Goal: Information Seeking & Learning: Learn about a topic

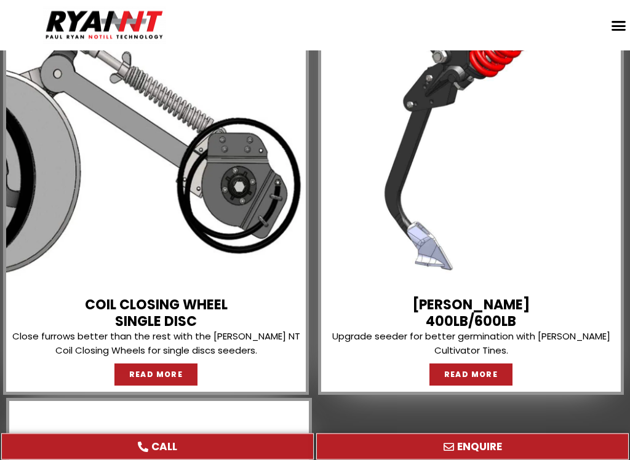
scroll to position [2784, 0]
click at [479, 371] on span "READ MORE" at bounding box center [471, 374] width 54 height 7
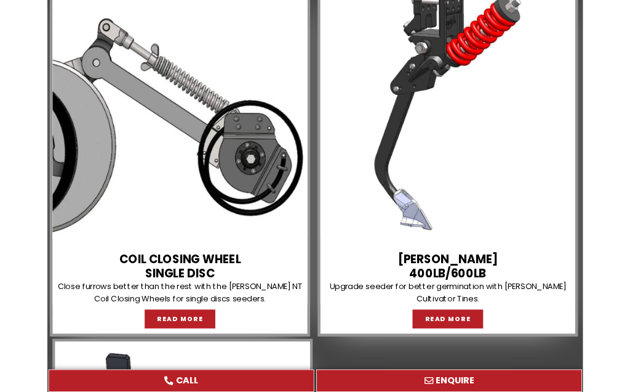
scroll to position [2819, 0]
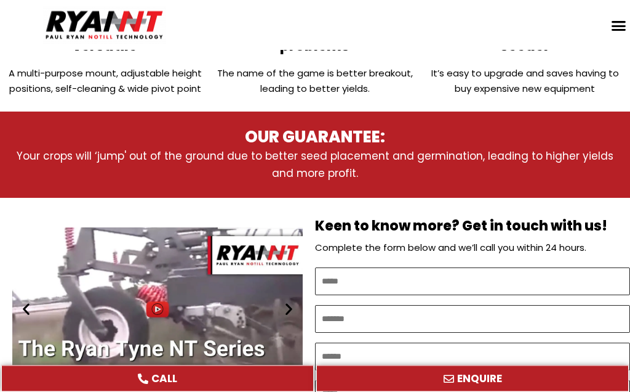
scroll to position [542, 0]
click at [156, 302] on icon "Ryan-Tyne-Thumb" at bounding box center [157, 308] width 12 height 12
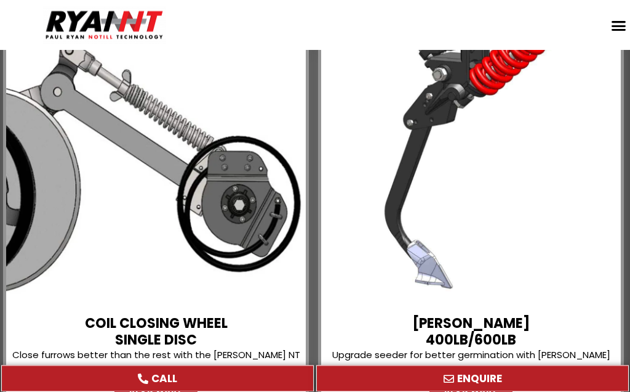
scroll to position [2752, 0]
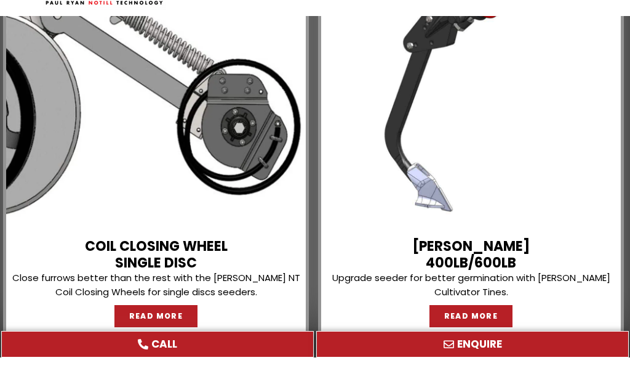
click at [472, 347] on span "READ MORE" at bounding box center [471, 350] width 54 height 7
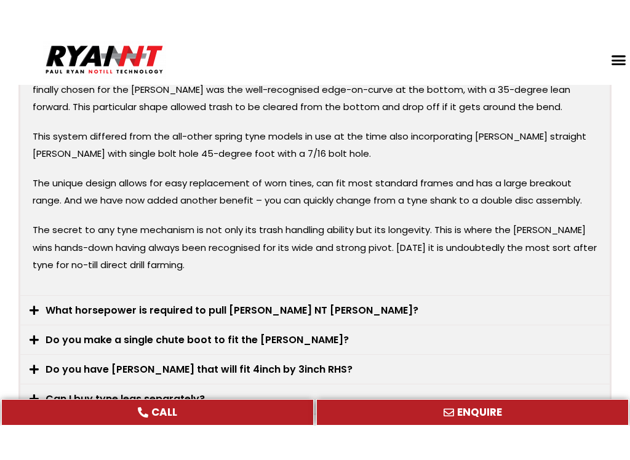
scroll to position [2412, 0]
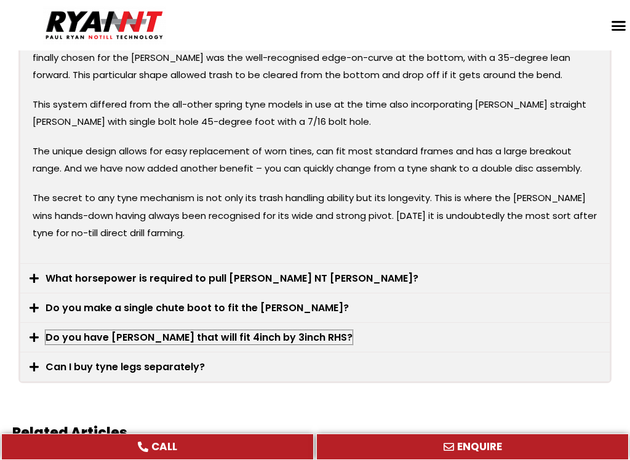
click at [273, 331] on link "Do you have [PERSON_NAME] that will fit 4inch by 3inch RHS?" at bounding box center [199, 338] width 307 height 14
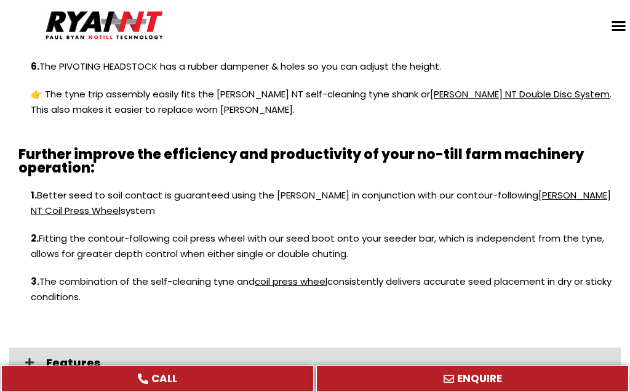
scroll to position [1575, 0]
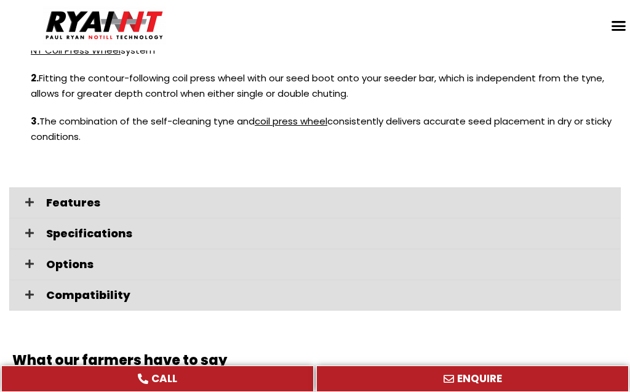
click at [65, 259] on span "Options" at bounding box center [328, 264] width 565 height 11
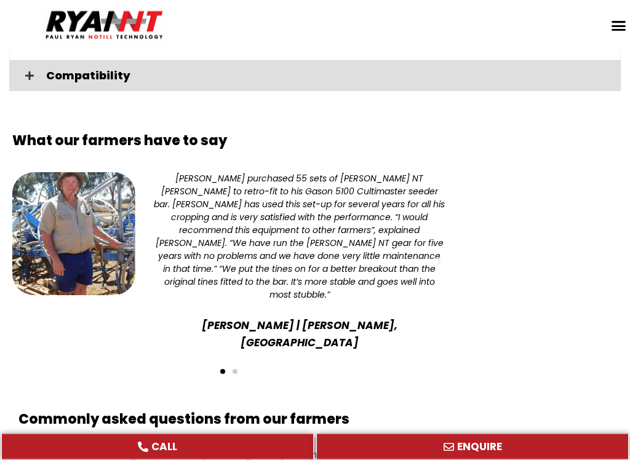
scroll to position [1945, 0]
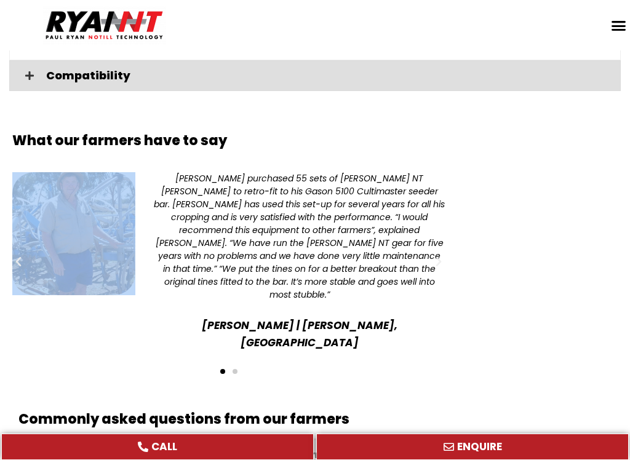
click at [480, 334] on section "Breakout was my main problem. I convert sprung tynes (20lb) on my Agrowdrill in…" at bounding box center [315, 280] width 630 height 241
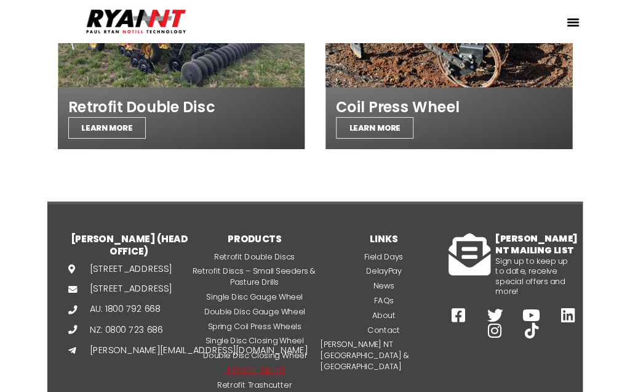
scroll to position [3246, 0]
